Goal: Browse casually: Explore the website without a specific task or goal

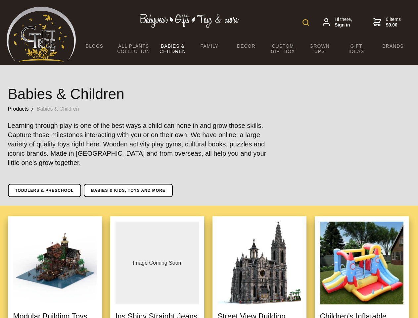
click at [306, 23] on img at bounding box center [306, 22] width 7 height 7
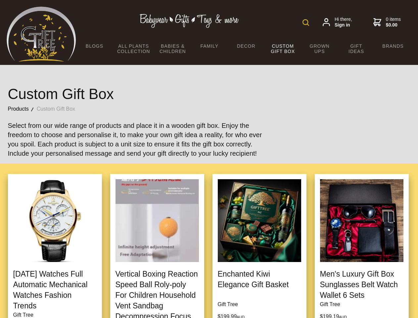
click at [306, 23] on img at bounding box center [306, 22] width 7 height 7
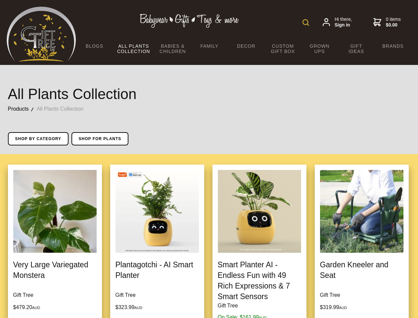
click at [306, 23] on img at bounding box center [306, 22] width 7 height 7
